Goal: Information Seeking & Learning: Check status

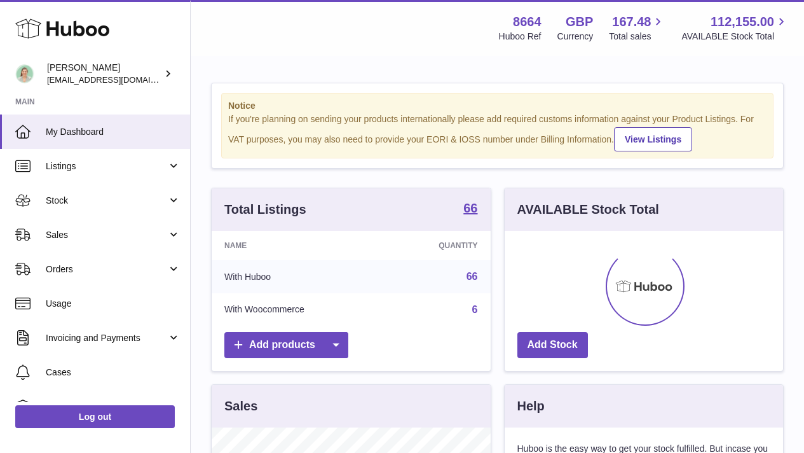
scroll to position [198, 279]
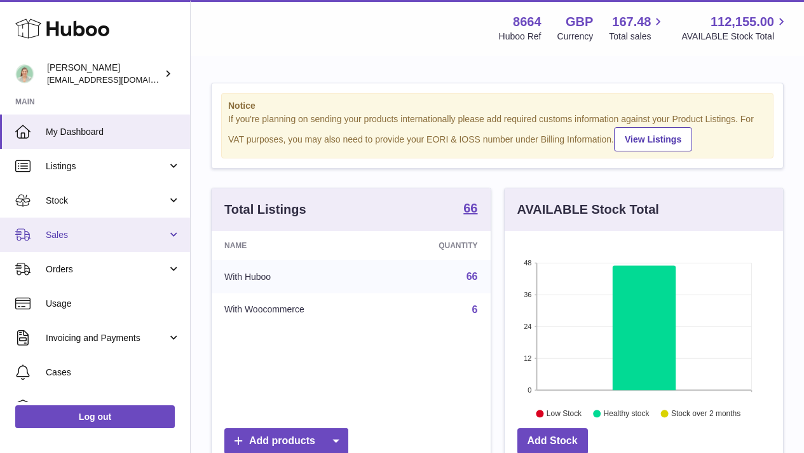
click at [155, 234] on span "Sales" at bounding box center [106, 235] width 121 height 12
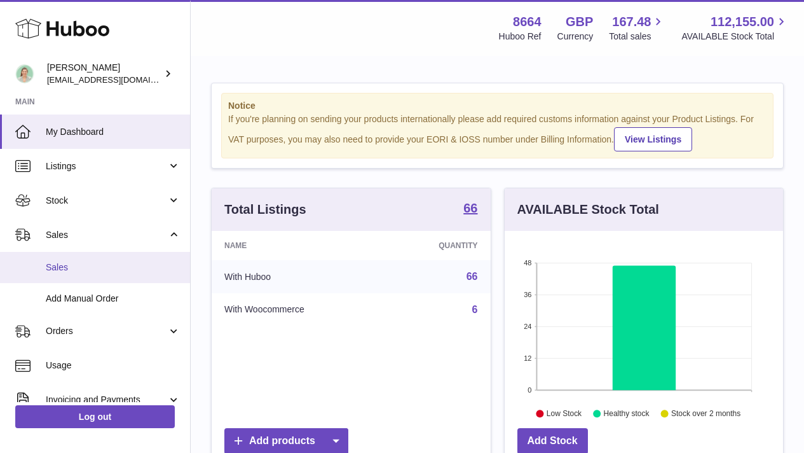
click at [142, 265] on span "Sales" at bounding box center [113, 267] width 135 height 12
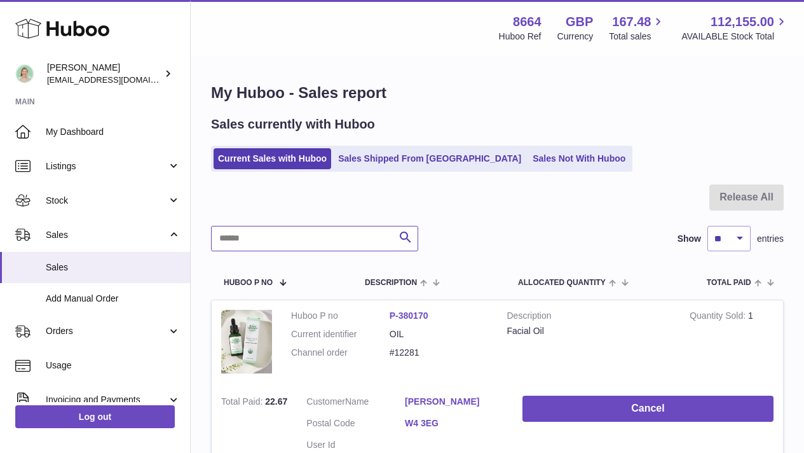
click at [309, 238] on input "text" at bounding box center [314, 238] width 207 height 25
type input "*****"
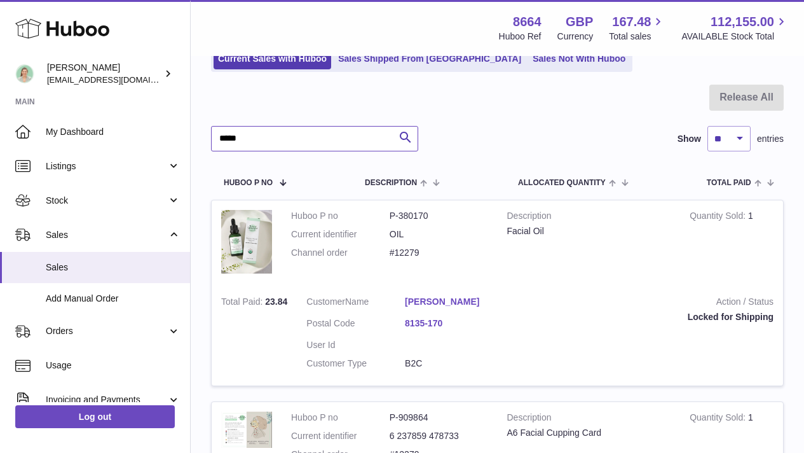
scroll to position [122, 0]
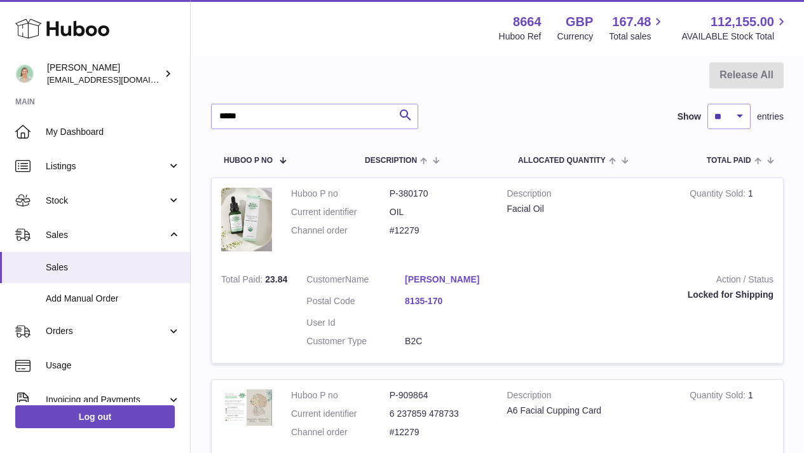
click at [434, 279] on link "David Foster" at bounding box center [454, 279] width 99 height 12
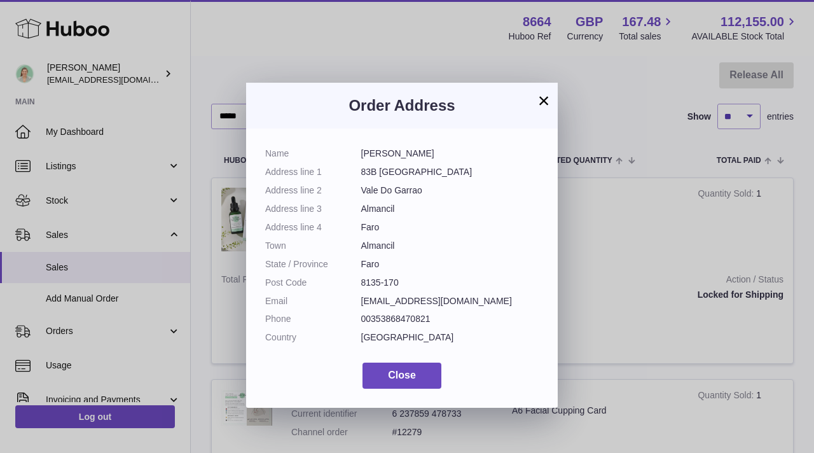
click at [544, 99] on button "×" at bounding box center [543, 100] width 15 height 15
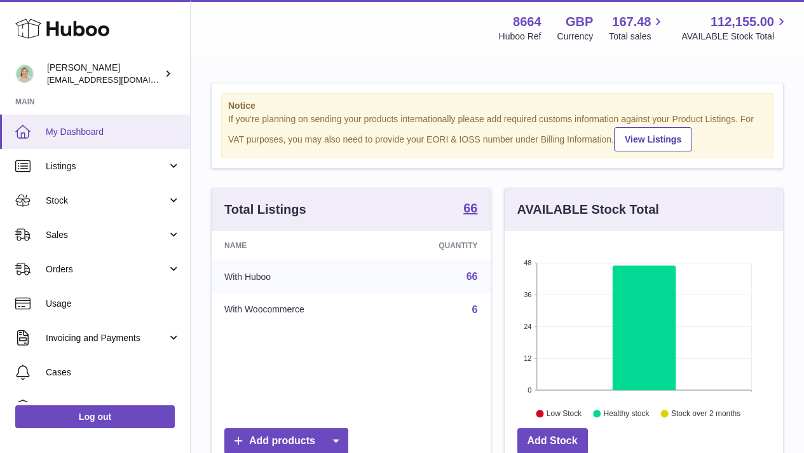
scroll to position [198, 279]
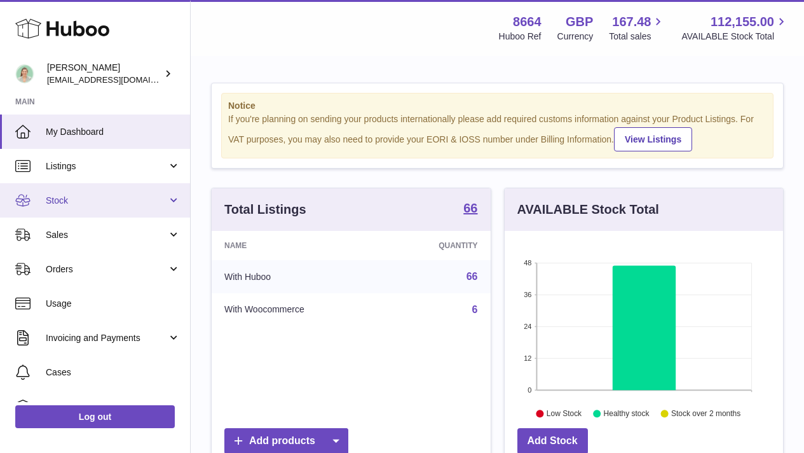
click at [149, 199] on span "Stock" at bounding box center [106, 201] width 121 height 12
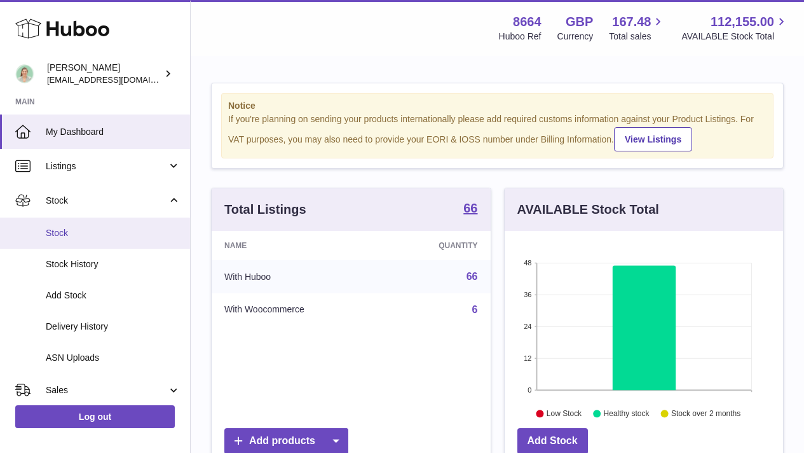
click at [129, 225] on link "Stock" at bounding box center [95, 232] width 190 height 31
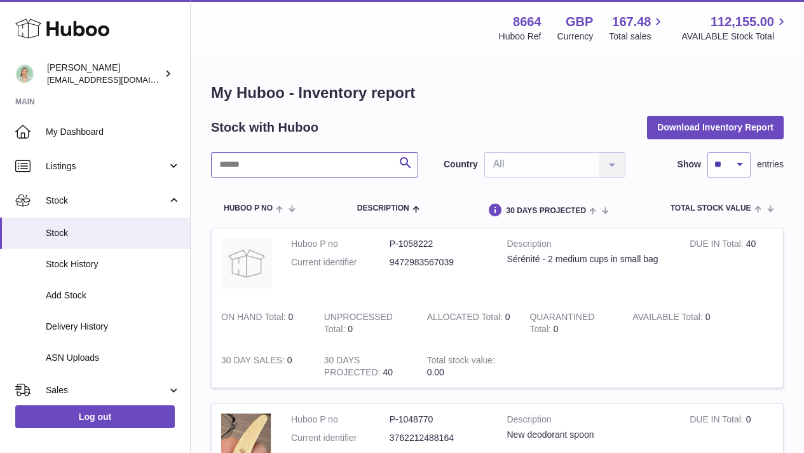
click at [245, 168] on input "text" at bounding box center [314, 164] width 207 height 25
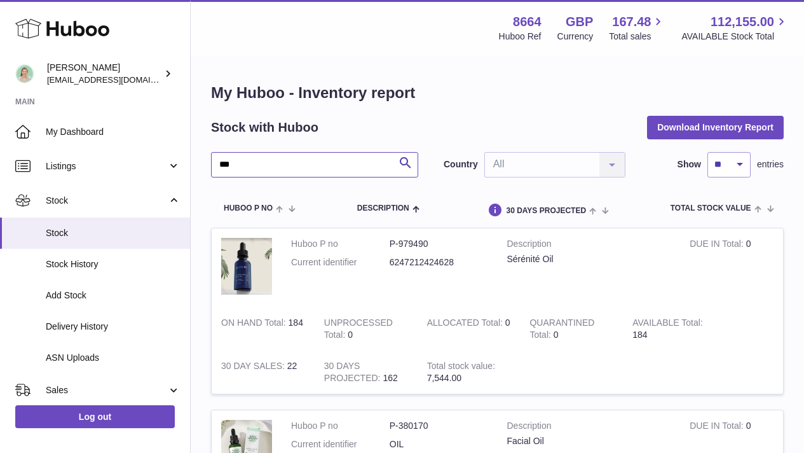
click at [286, 167] on input "***" at bounding box center [314, 164] width 207 height 25
type input "**********"
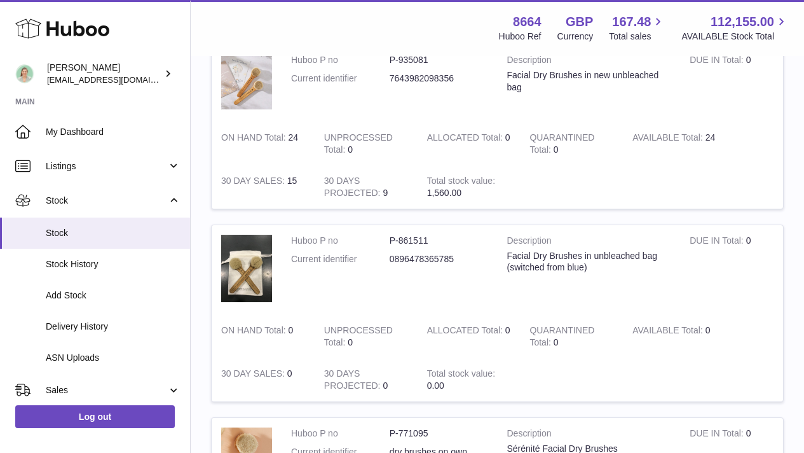
scroll to position [187, 0]
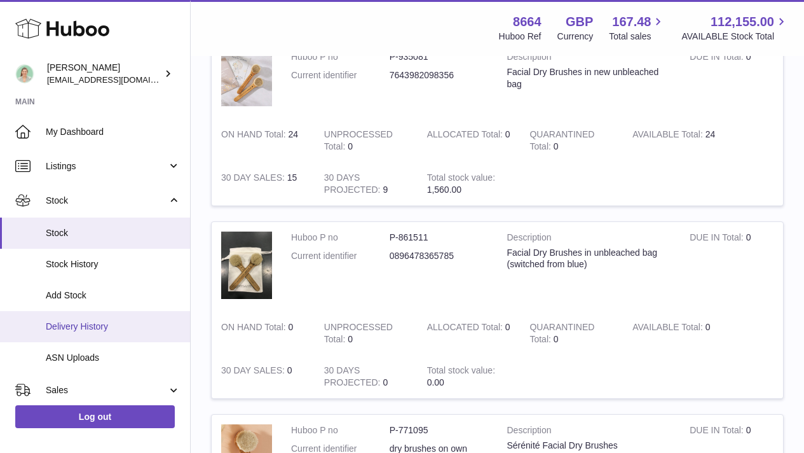
click at [112, 326] on span "Delivery History" at bounding box center [113, 327] width 135 height 12
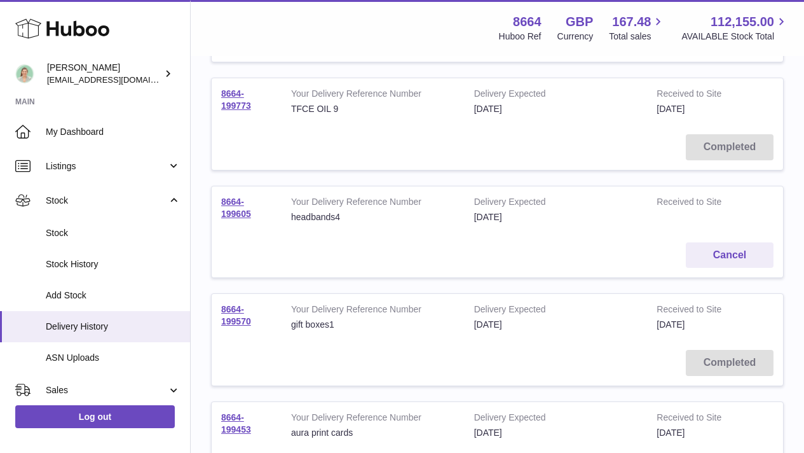
scroll to position [625, 0]
